Goal: Task Accomplishment & Management: Manage account settings

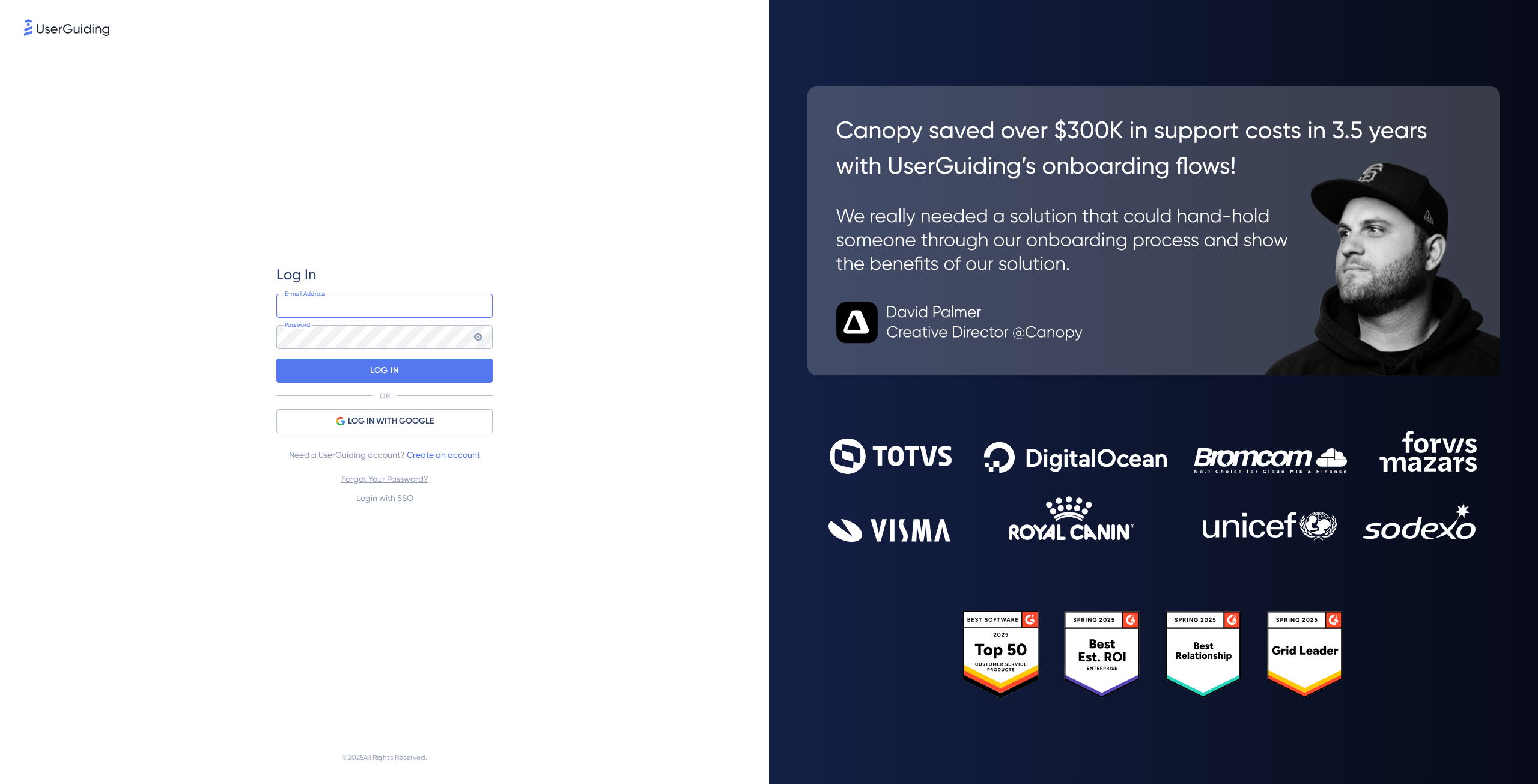
click at [384, 309] on input "email" at bounding box center [384, 306] width 217 height 24
click at [172, 105] on div "Log In E-mail Address Password LOG IN OR LOG IN WITH GOOGLE Need a UserGuiding …" at bounding box center [384, 384] width 721 height 692
click at [355, 312] on input "email" at bounding box center [384, 306] width 217 height 24
click at [318, 315] on input "email" at bounding box center [384, 306] width 217 height 24
type input "[EMAIL_ADDRESS][DOMAIN_NAME]"
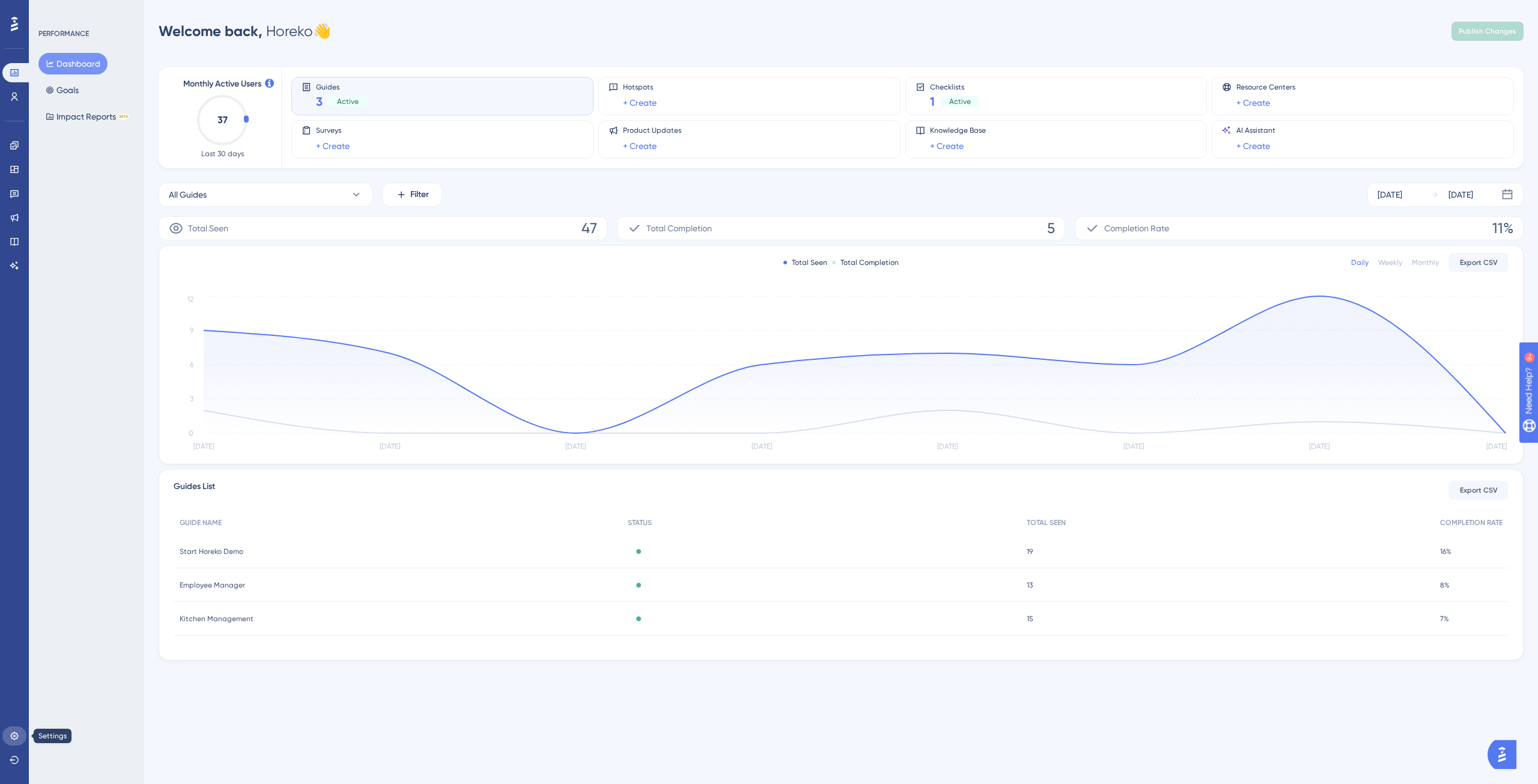
click at [16, 739] on icon at bounding box center [14, 735] width 8 height 8
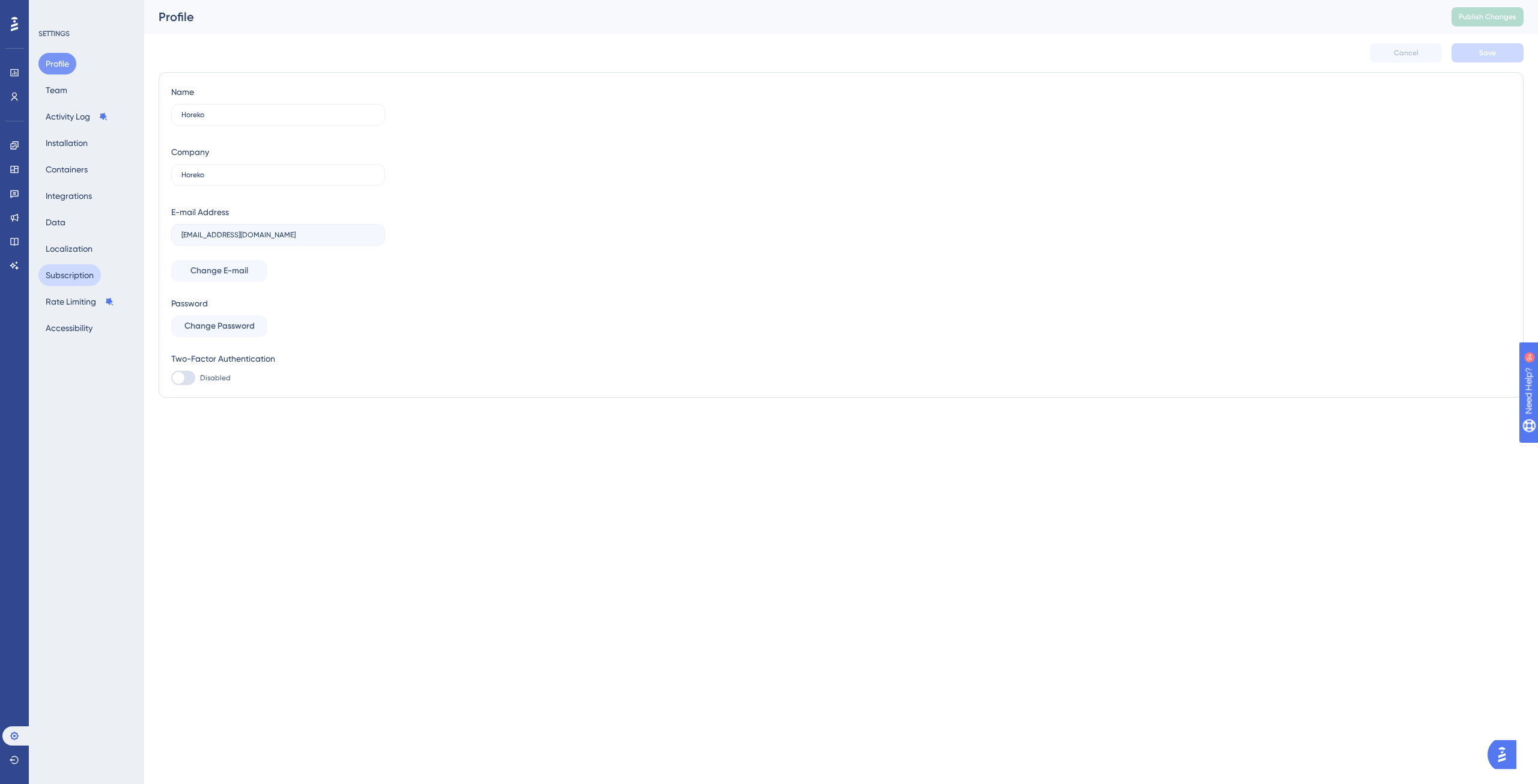
click at [82, 275] on button "Subscription" at bounding box center [69, 275] width 62 height 21
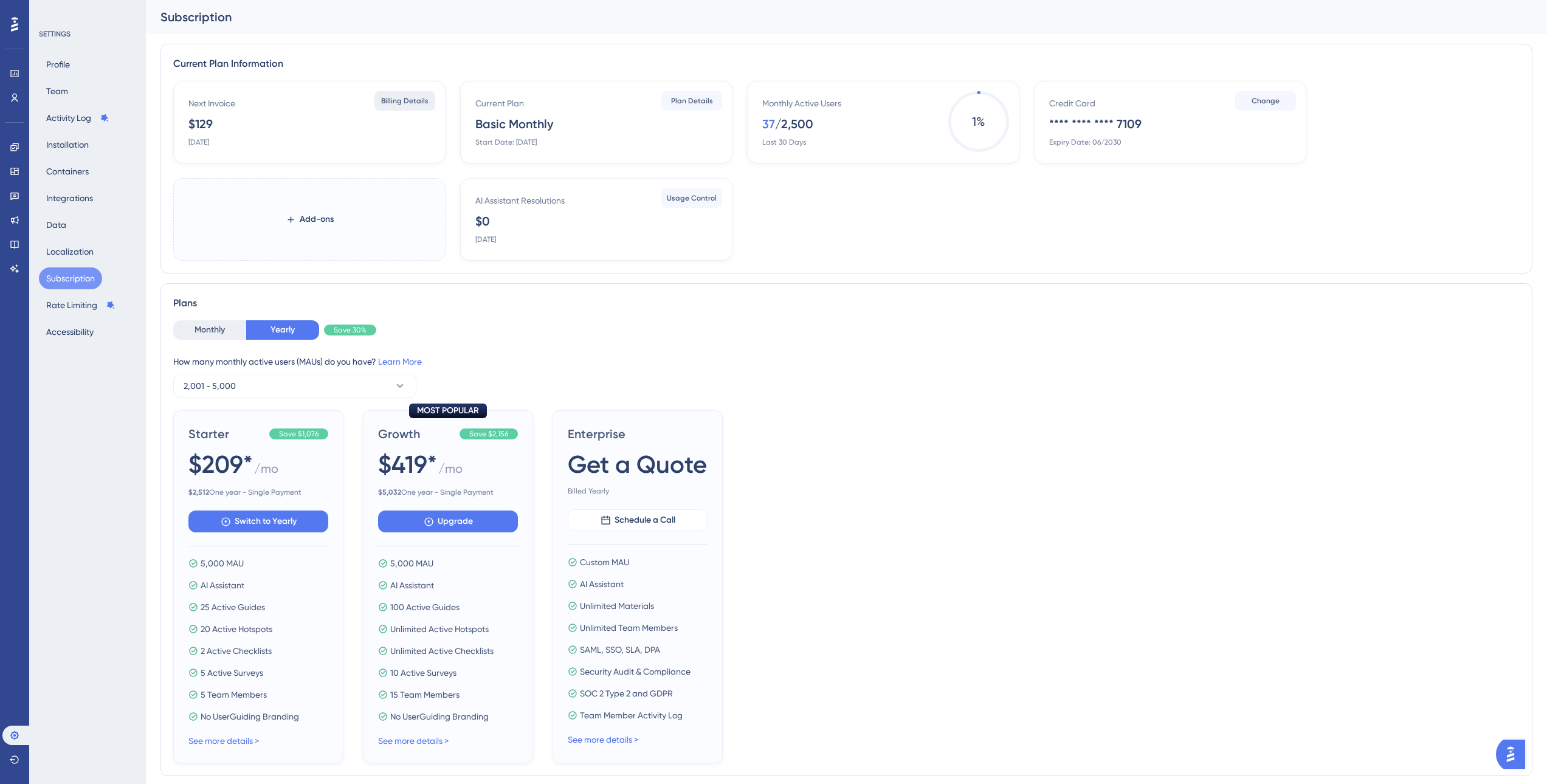
click at [424, 98] on span "Billing Details" at bounding box center [404, 101] width 48 height 10
